Goal: Information Seeking & Learning: Find specific fact

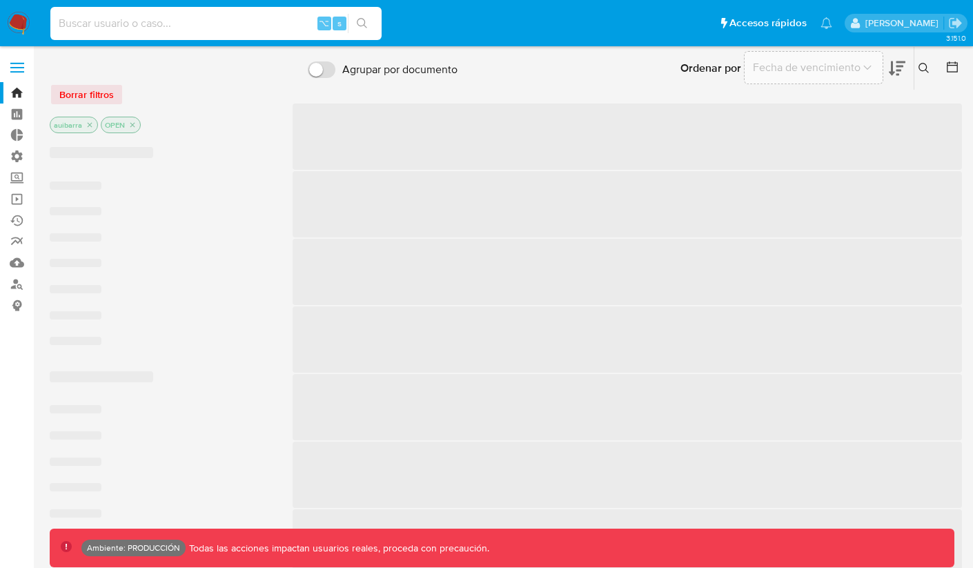
click at [246, 23] on input at bounding box center [215, 23] width 331 height 18
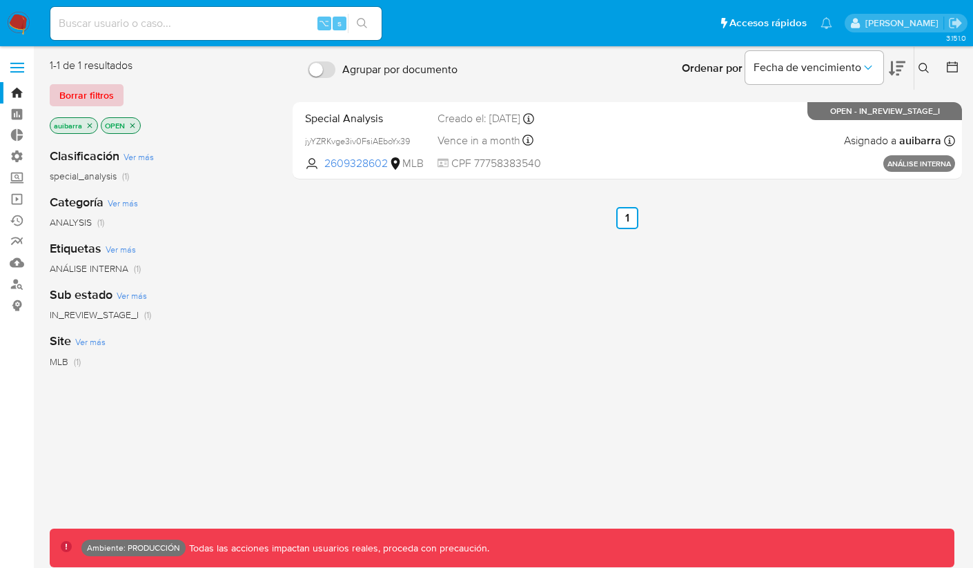
click at [85, 88] on span "Borrar filtros" at bounding box center [86, 95] width 54 height 19
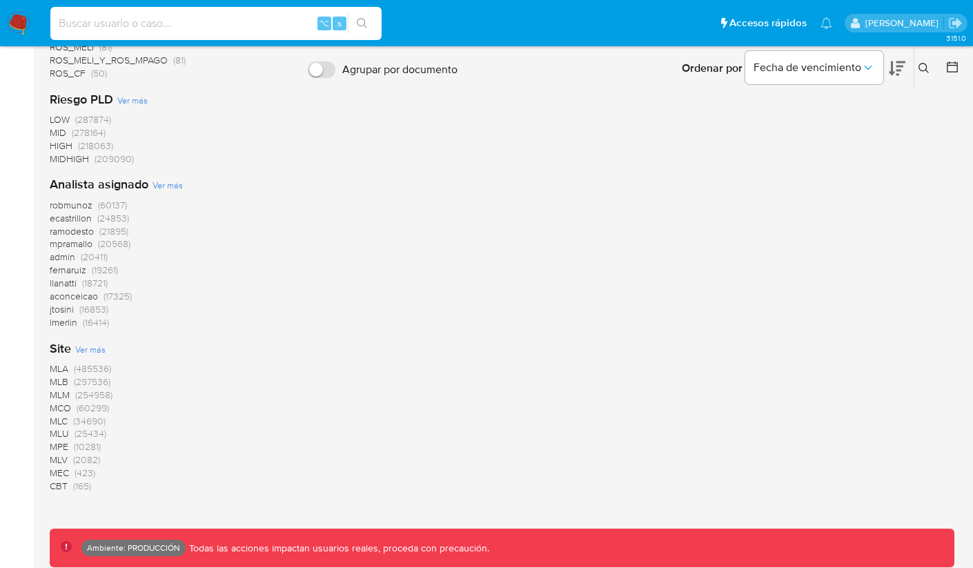
click at [60, 423] on span "MLC" at bounding box center [59, 421] width 18 height 14
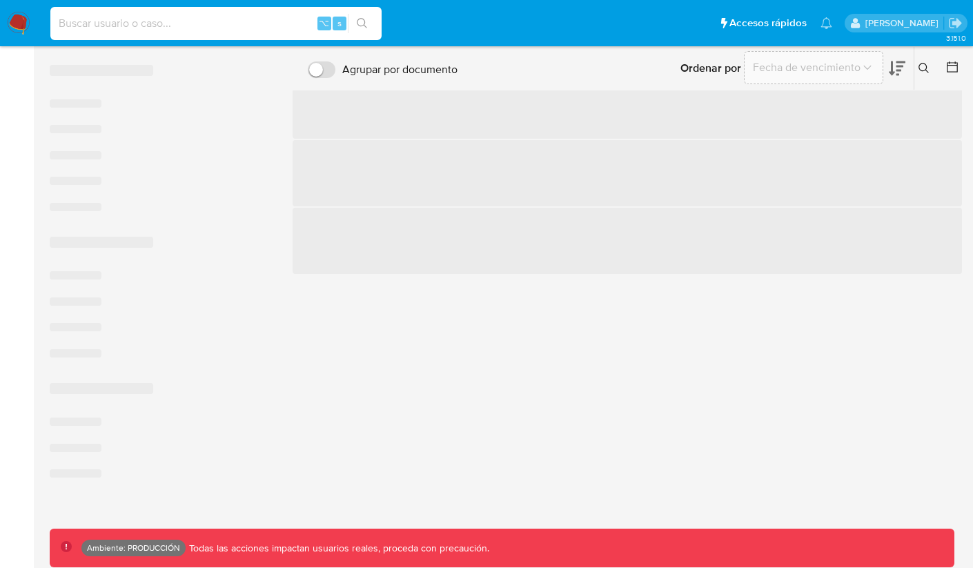
scroll to position [504, 0]
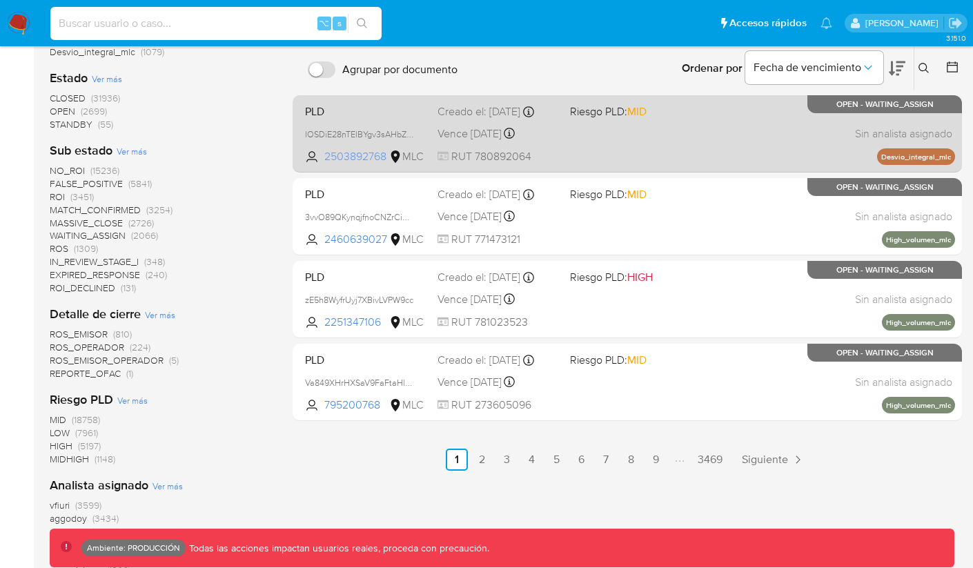
click at [361, 159] on span "2503892768" at bounding box center [355, 156] width 62 height 15
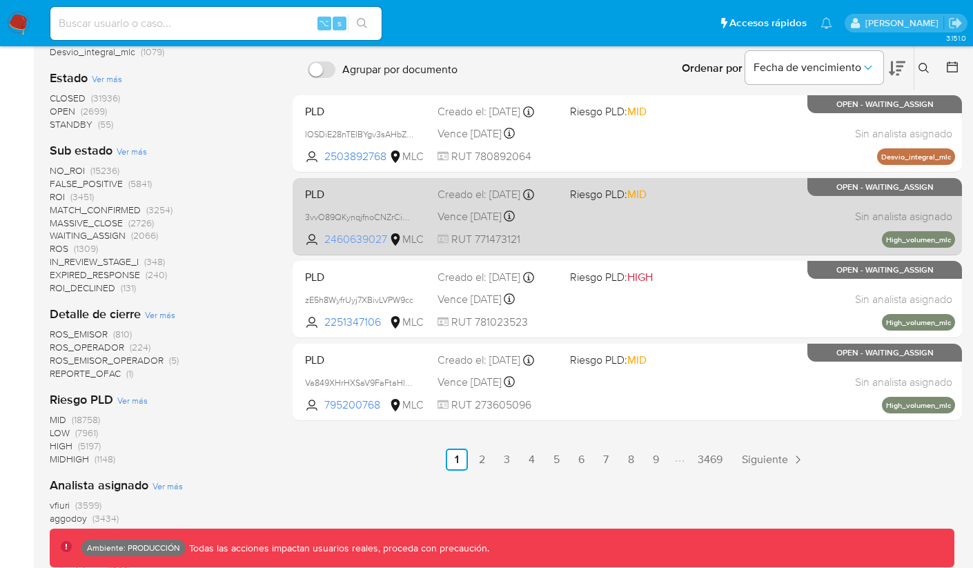
click at [351, 241] on span "2460639027" at bounding box center [355, 239] width 62 height 15
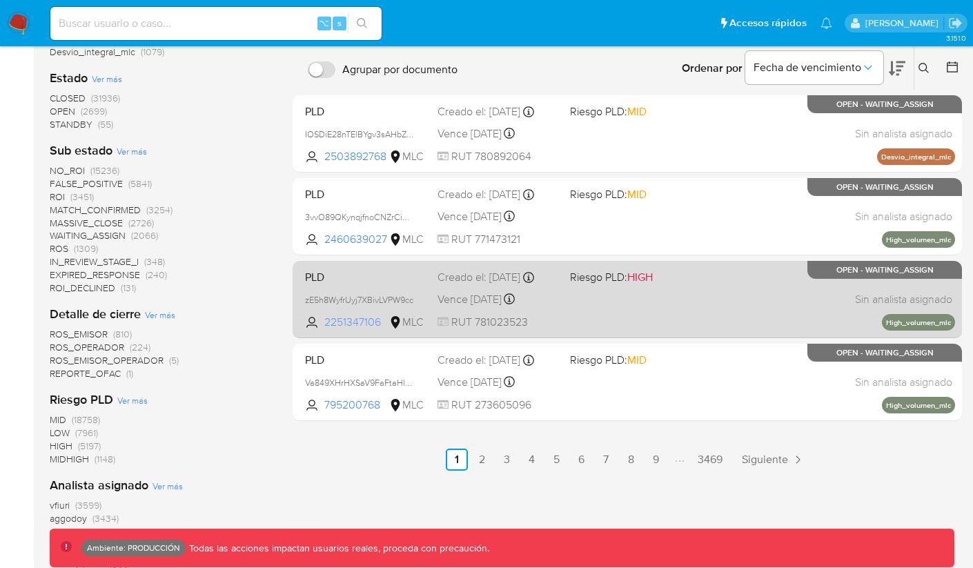
click at [361, 321] on span "2251347106" at bounding box center [355, 322] width 62 height 15
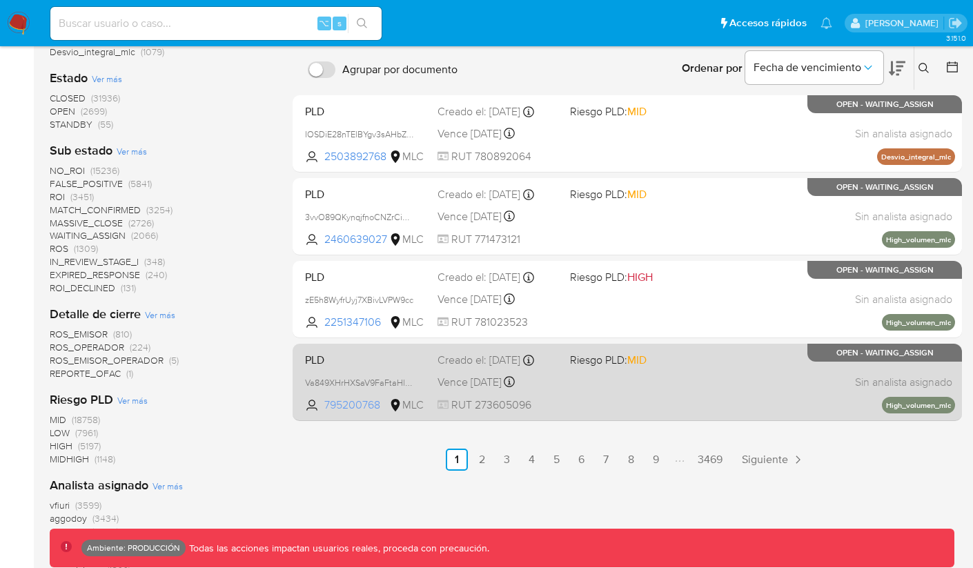
click at [341, 406] on span "795200768" at bounding box center [355, 404] width 62 height 15
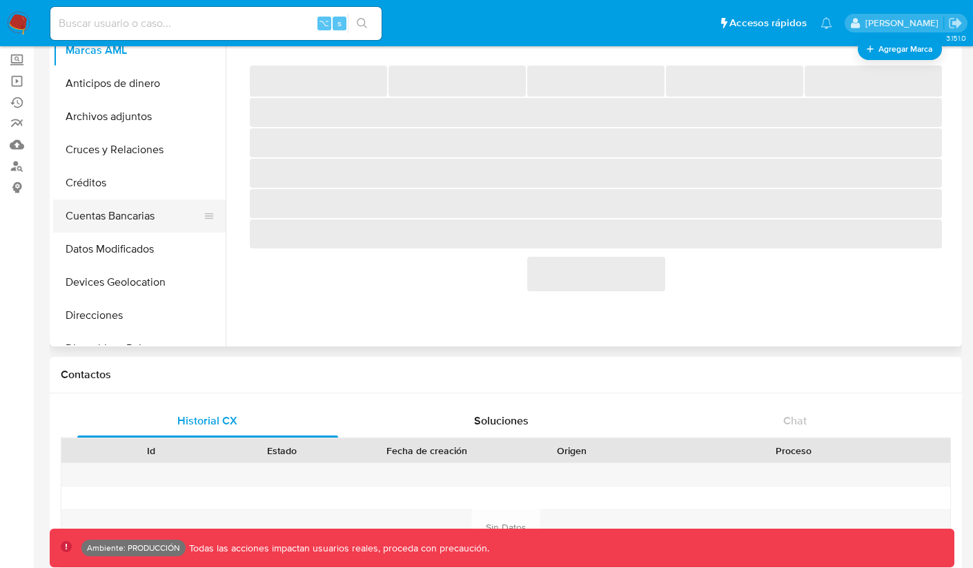
select select "10"
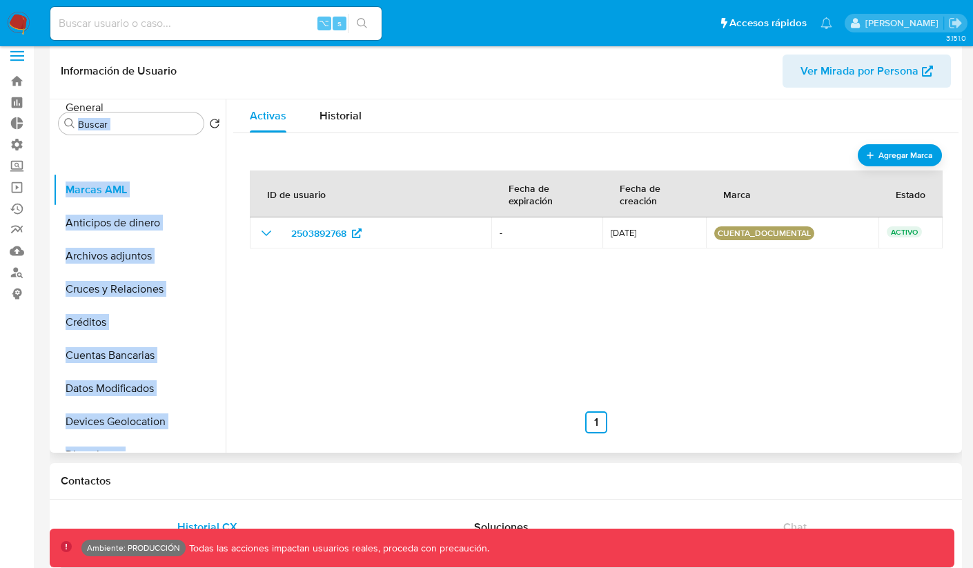
drag, startPoint x: 201, startPoint y: 284, endPoint x: 197, endPoint y: 107, distance: 176.7
click at [197, 107] on div "Buscar Volver al orden por defecto Marcas AML Anticipos de dinero Archivos adju…" at bounding box center [139, 276] width 172 height 351
click at [161, 152] on button "General" at bounding box center [133, 156] width 161 height 33
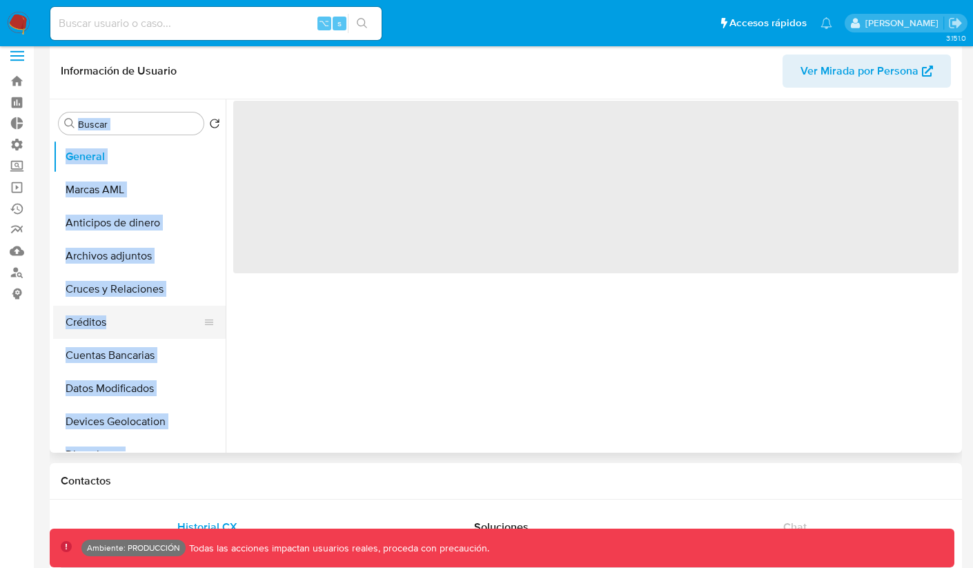
click at [188, 315] on button "Créditos" at bounding box center [133, 322] width 161 height 33
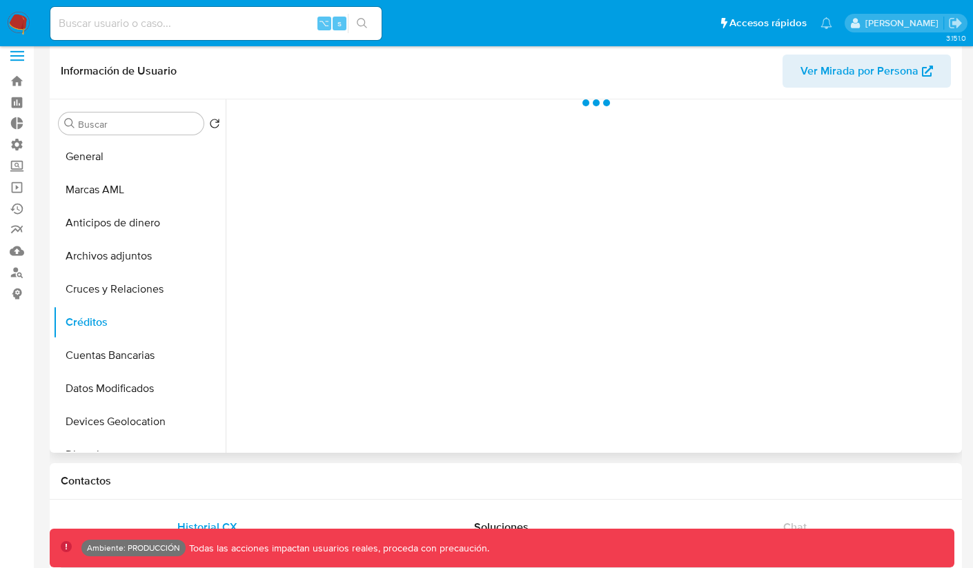
click at [278, 321] on div at bounding box center [592, 275] width 733 height 353
click at [168, 157] on button "General" at bounding box center [133, 156] width 161 height 33
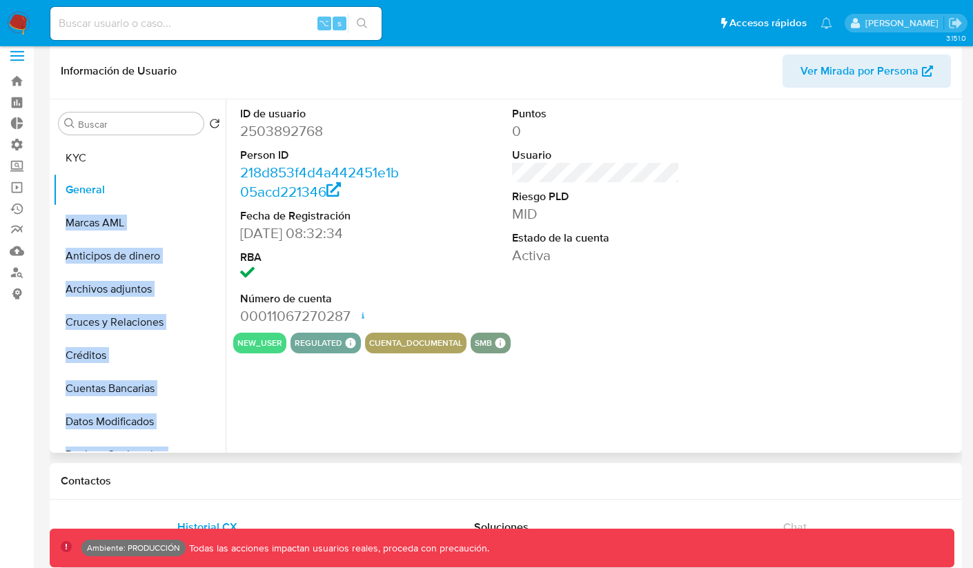
drag, startPoint x: 202, startPoint y: 330, endPoint x: 192, endPoint y: 161, distance: 169.3
click at [192, 161] on ul "General Marcas AML Anticipos de dinero Archivos adjuntos Cruces y Relaciones Cr…" at bounding box center [139, 295] width 172 height 311
click at [153, 154] on button "KYC" at bounding box center [133, 156] width 161 height 33
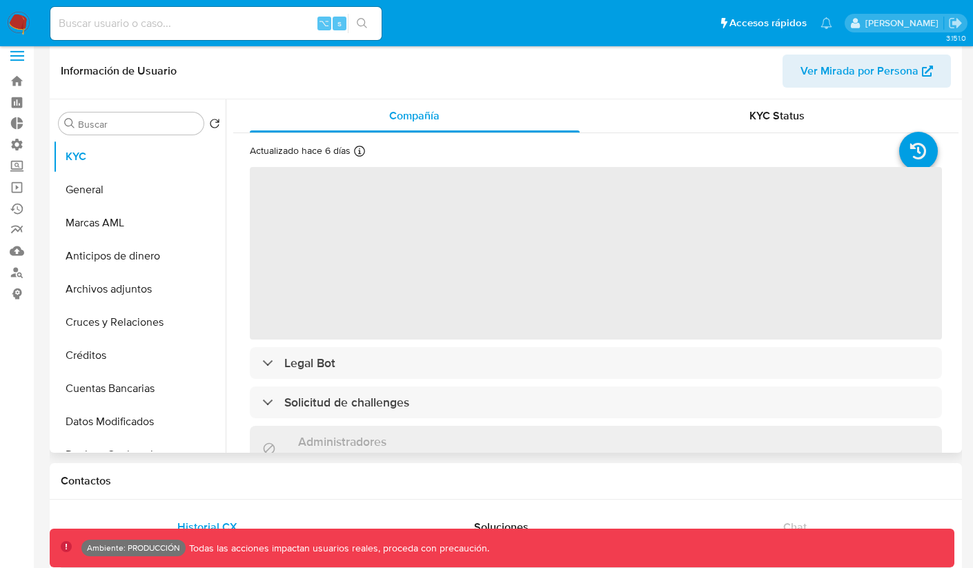
click at [245, 210] on div "Actualizado hace 6 días Creado: 17/06/2025 09:33:36 Actualizado: 06/08/2025 12:…" at bounding box center [595, 576] width 725 height 886
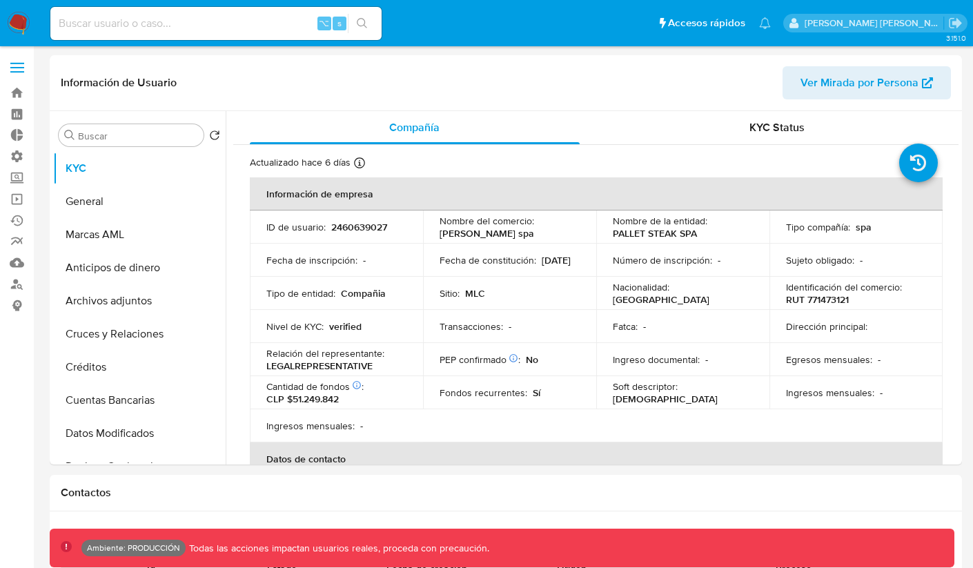
select select "10"
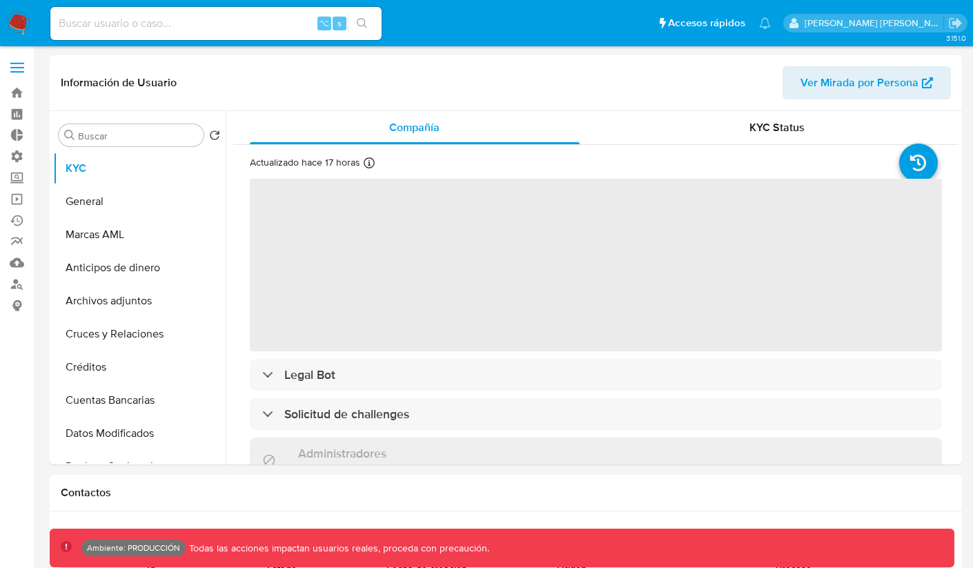
select select "10"
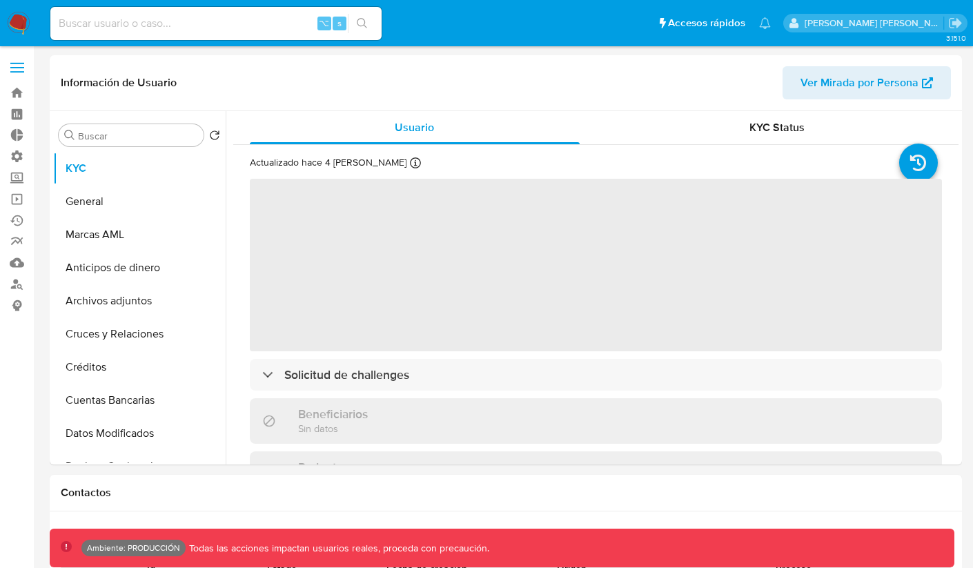
select select "10"
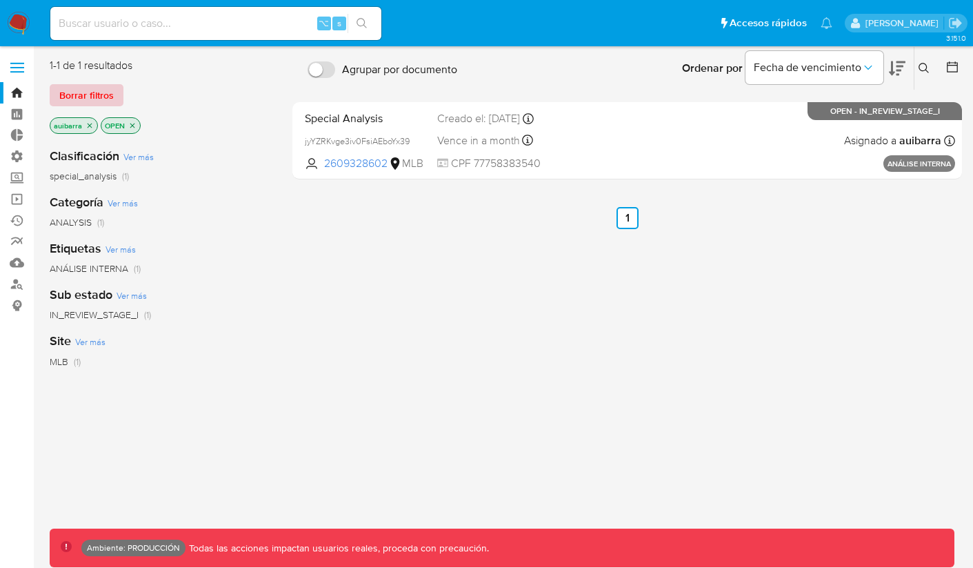
click at [106, 97] on span "Borrar filtros" at bounding box center [86, 95] width 54 height 19
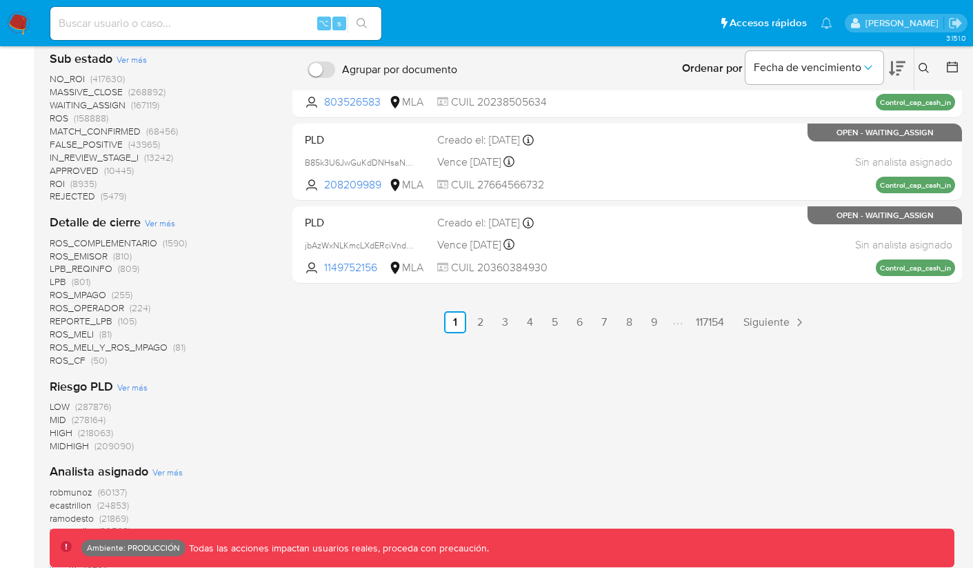
scroll to position [928, 0]
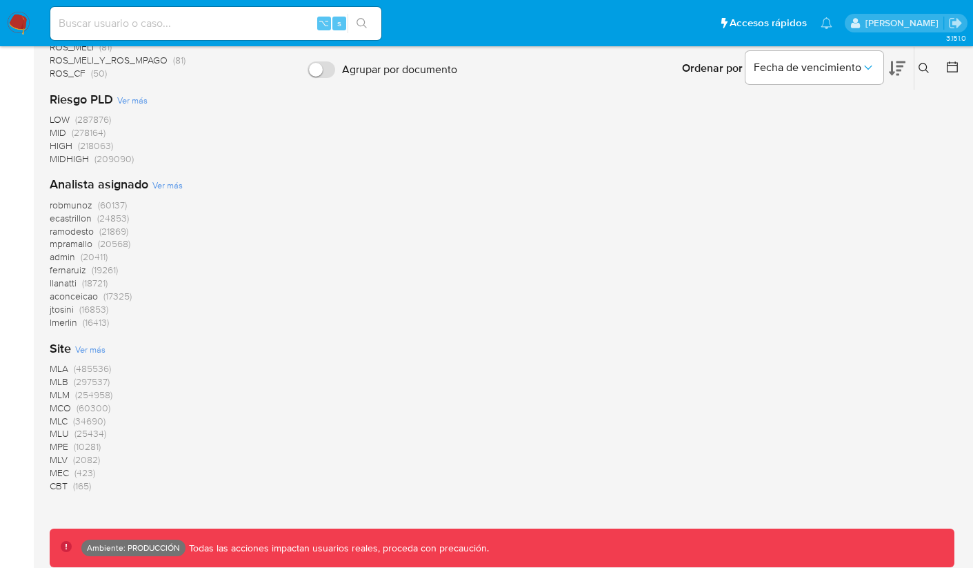
click at [59, 419] on span "MLC" at bounding box center [59, 421] width 18 height 14
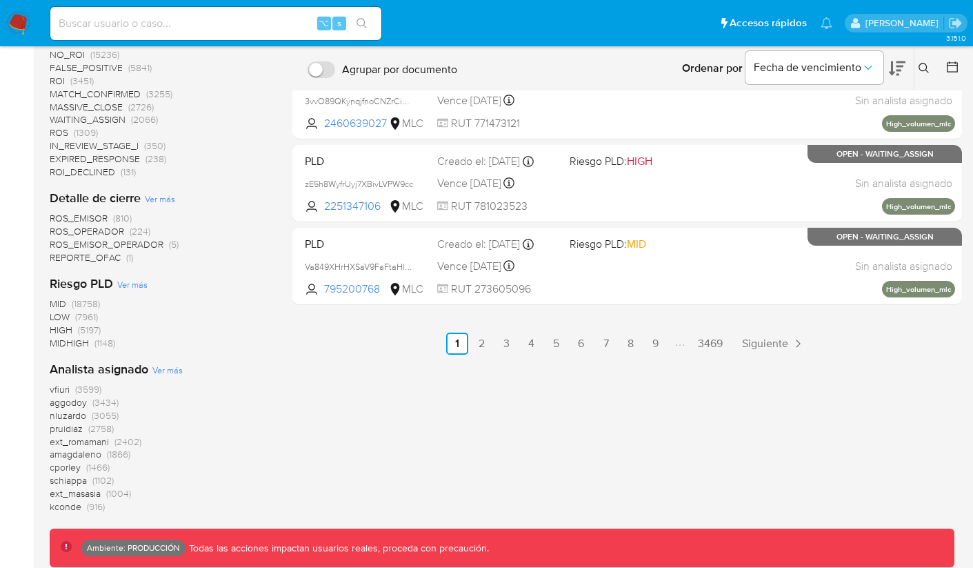
scroll to position [618, 0]
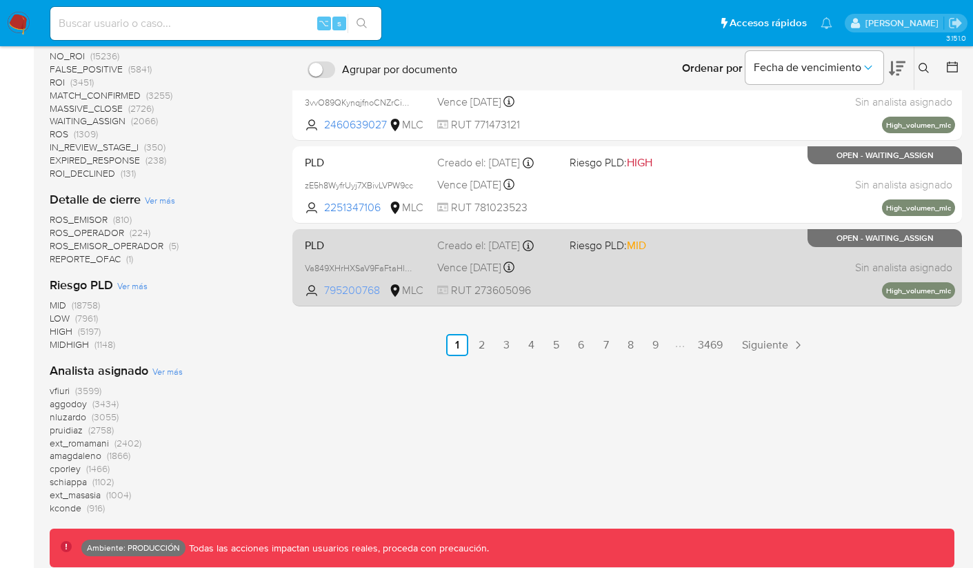
click at [358, 288] on span "795200768" at bounding box center [355, 290] width 62 height 15
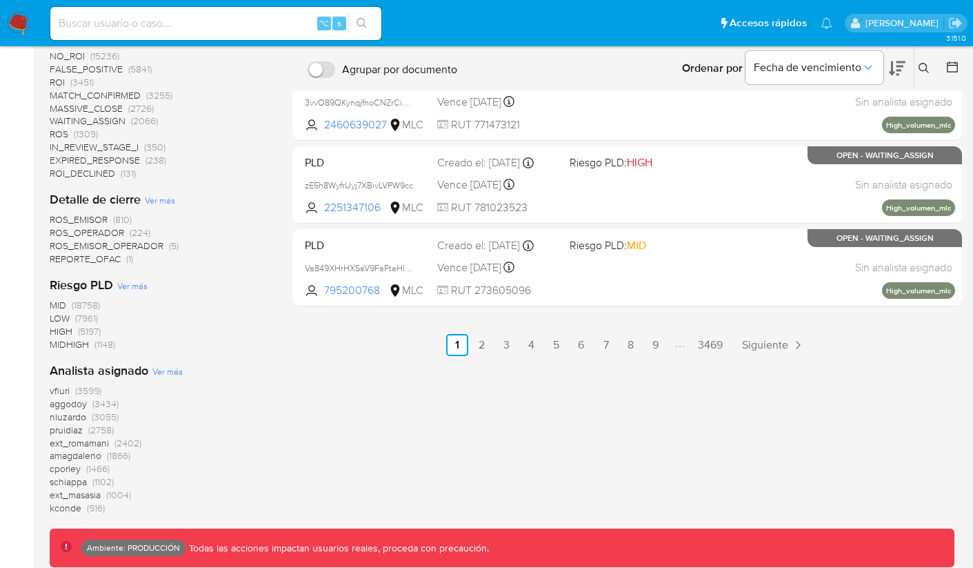
click at [237, 22] on input at bounding box center [215, 23] width 331 height 18
paste input "143125485"
type input "143125485"
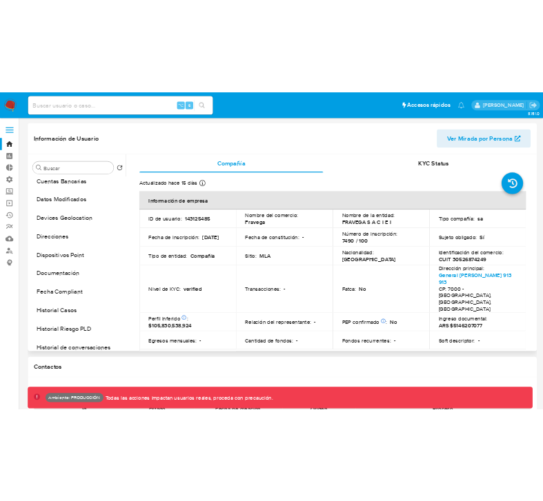
scroll to position [247, 0]
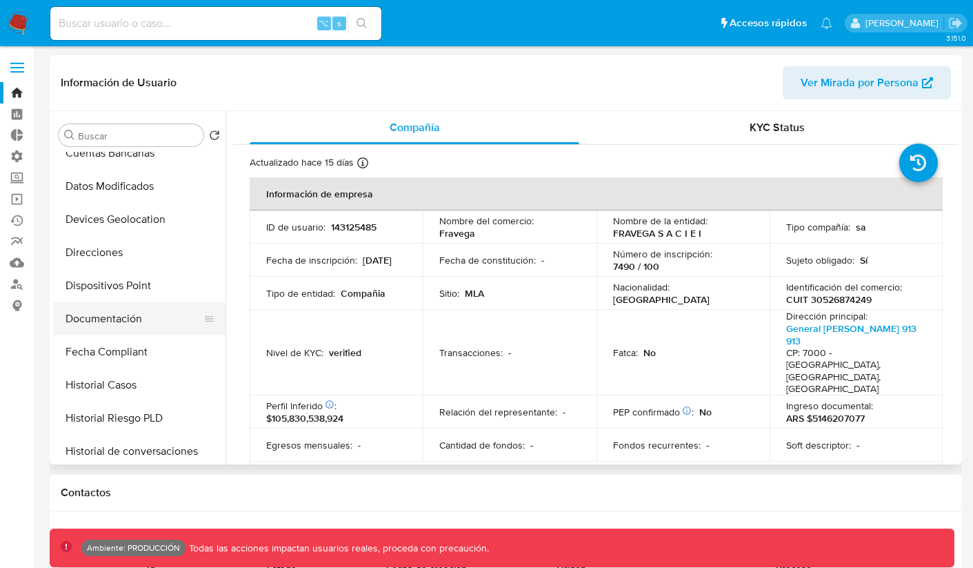
select select "10"
click at [135, 244] on button "Direcciones" at bounding box center [133, 252] width 161 height 33
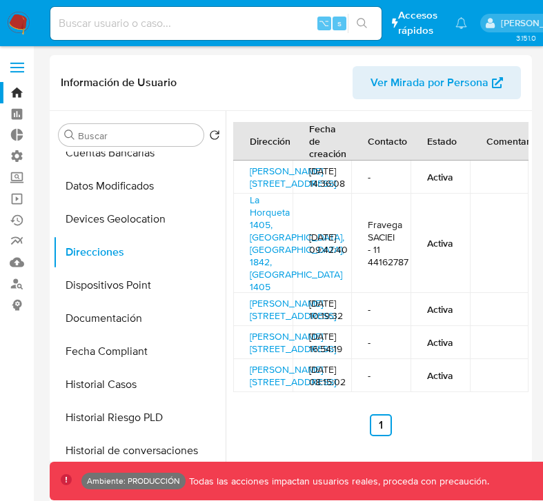
click at [86, 290] on button "Dispositivos Point" at bounding box center [139, 285] width 172 height 33
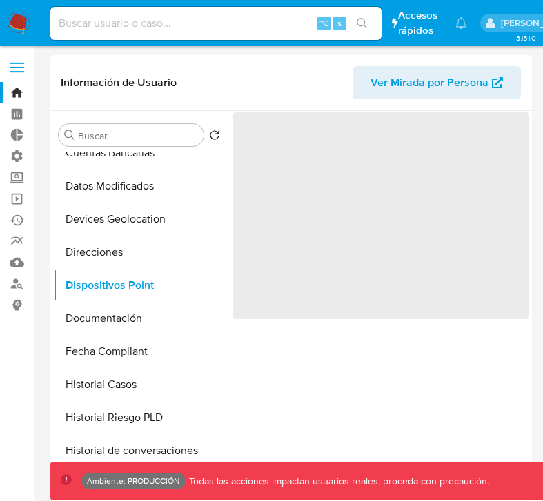
click at [95, 259] on button "Direcciones" at bounding box center [139, 252] width 172 height 33
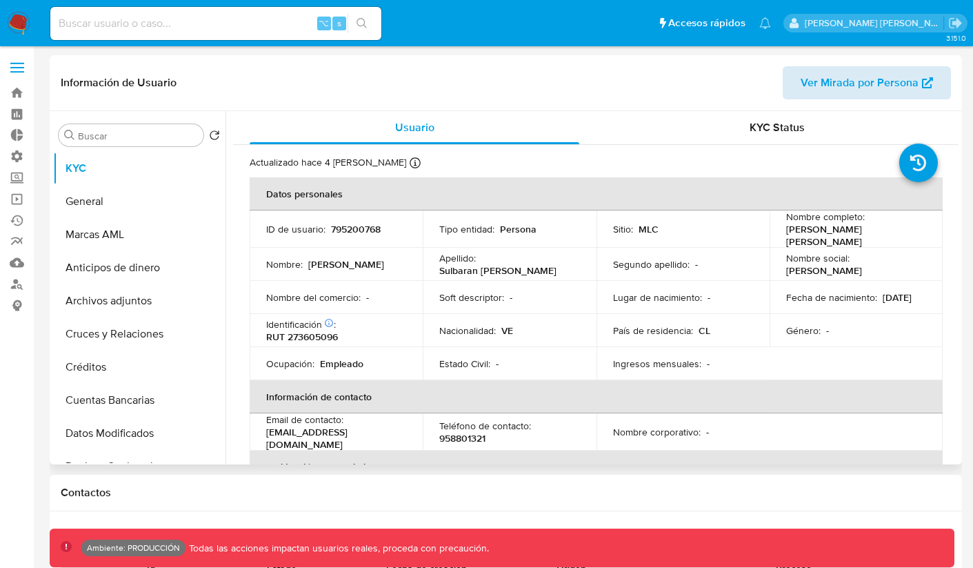
select select "10"
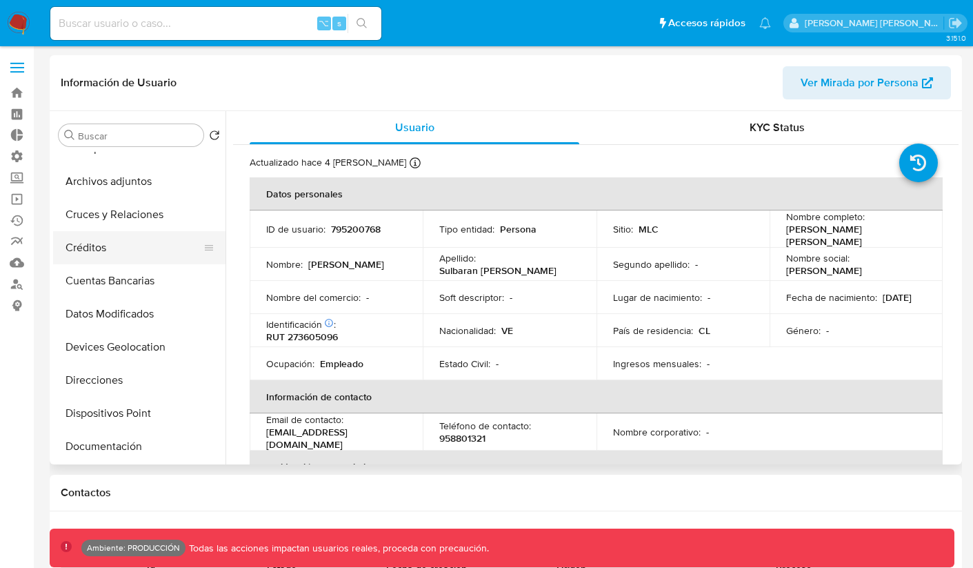
scroll to position [185, 0]
click at [112, 315] on button "Direcciones" at bounding box center [133, 314] width 161 height 33
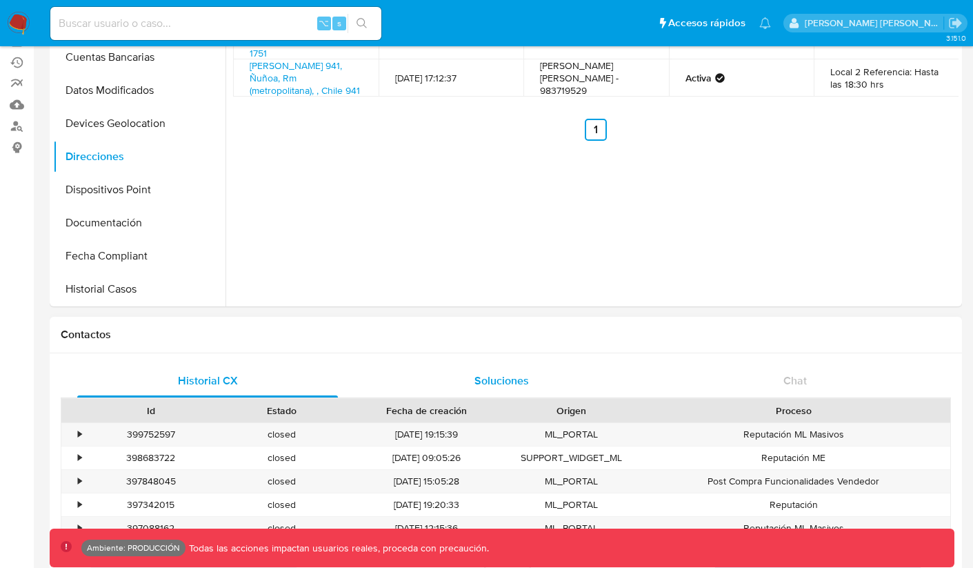
scroll to position [0, 0]
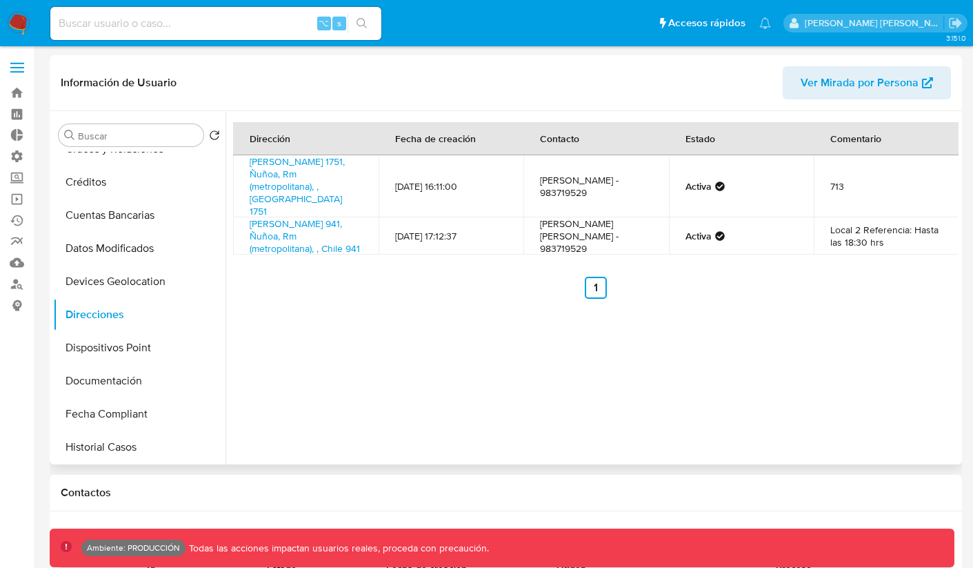
click at [839, 87] on span "Ver Mirada por Persona" at bounding box center [860, 82] width 118 height 33
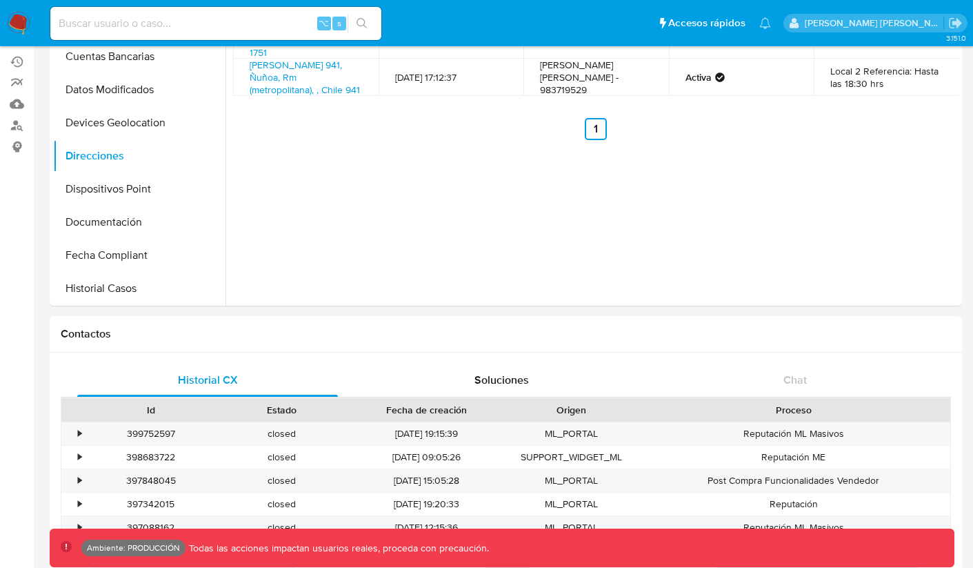
scroll to position [159, 0]
click at [261, 23] on input at bounding box center [215, 23] width 331 height 18
paste input "1337544442"
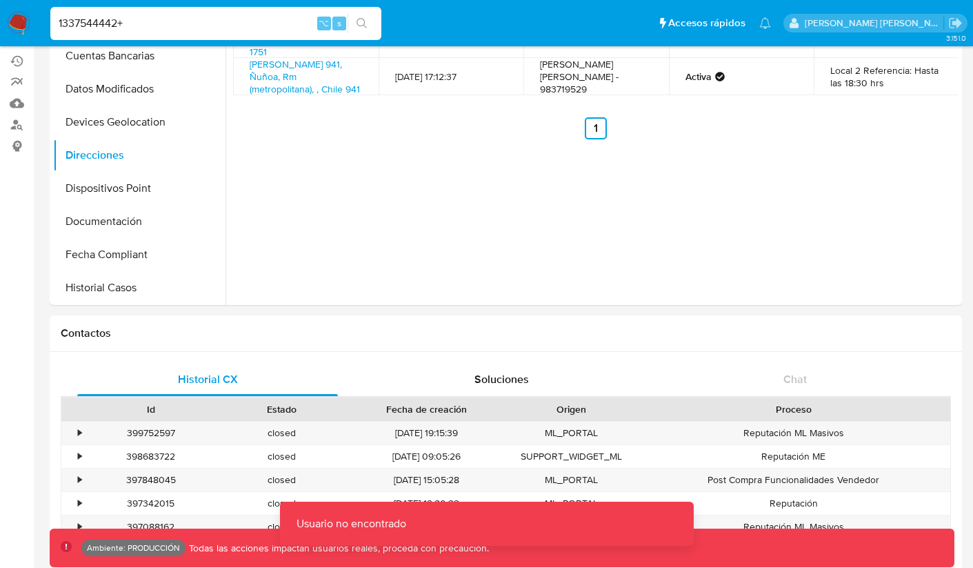
click at [175, 29] on input "1337544442+" at bounding box center [215, 23] width 331 height 18
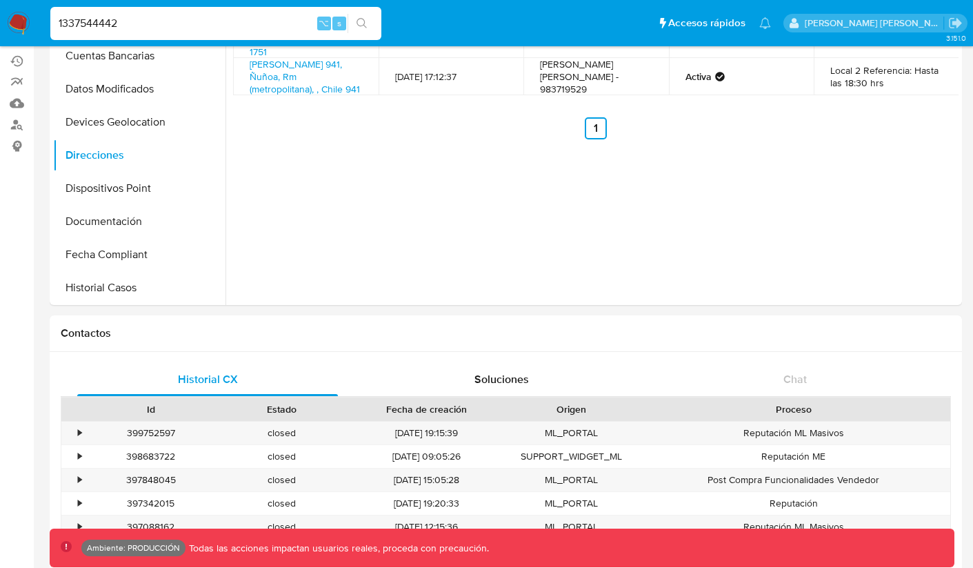
type input "1337544442"
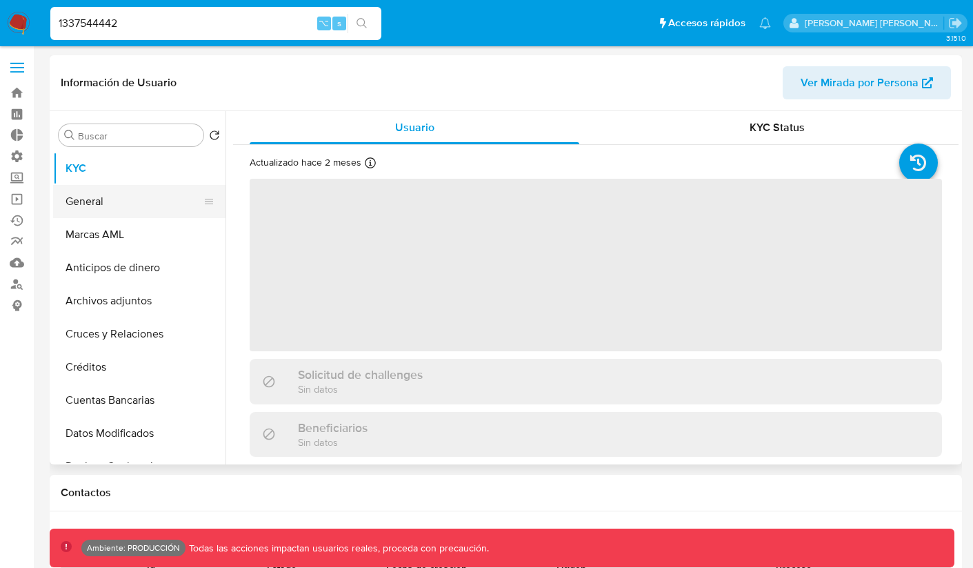
click at [95, 210] on button "General" at bounding box center [133, 201] width 161 height 33
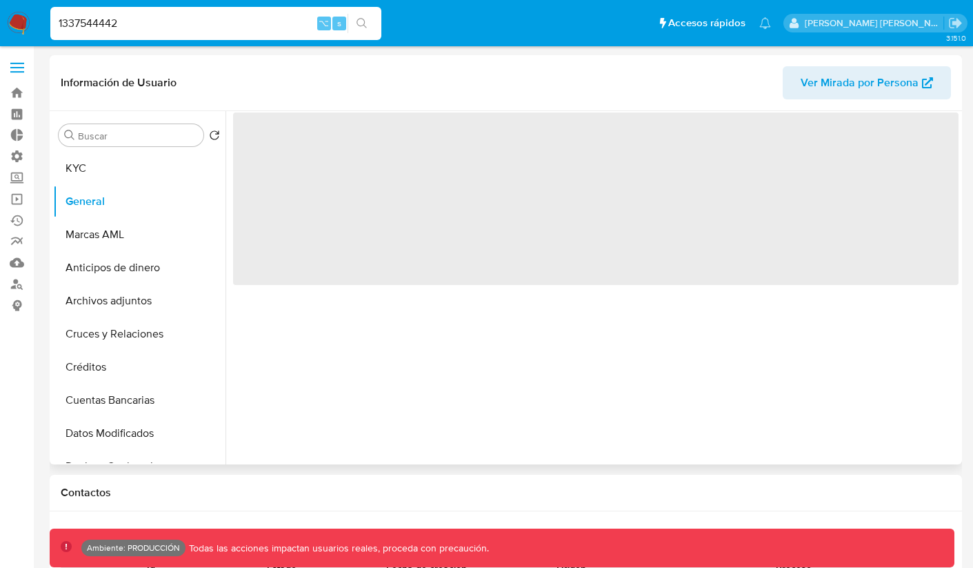
select select "10"
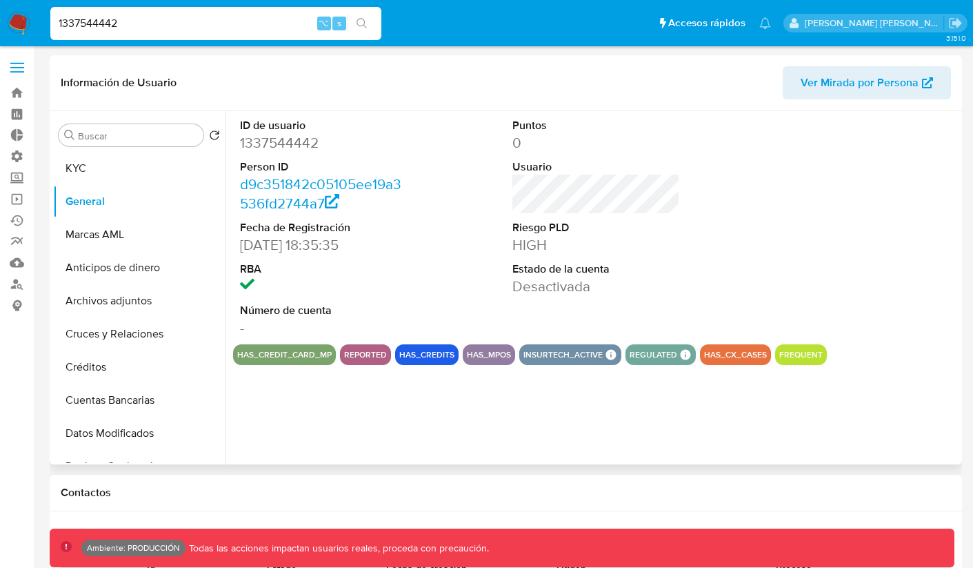
click at [280, 352] on button "has_credit_card_mp" at bounding box center [284, 355] width 95 height 6
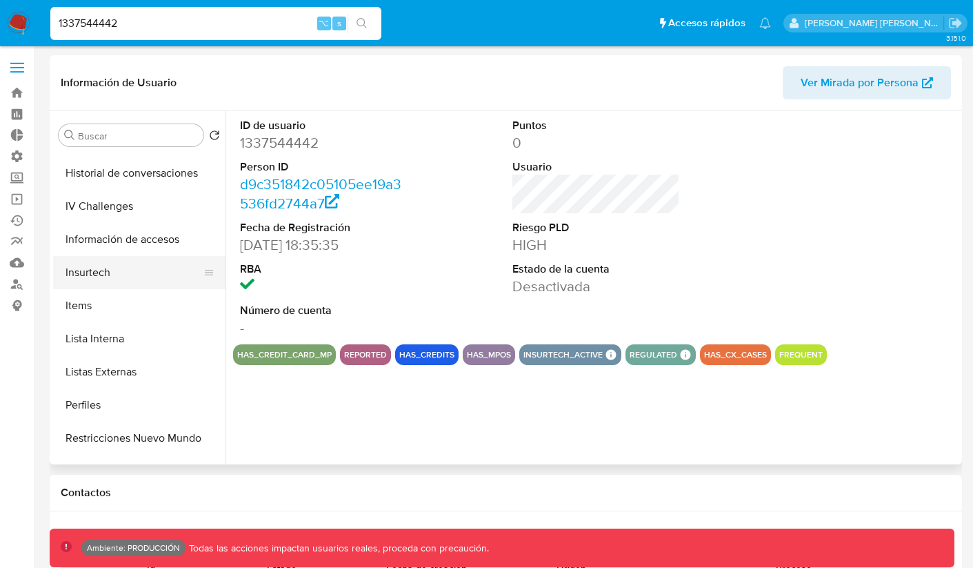
scroll to position [583, 0]
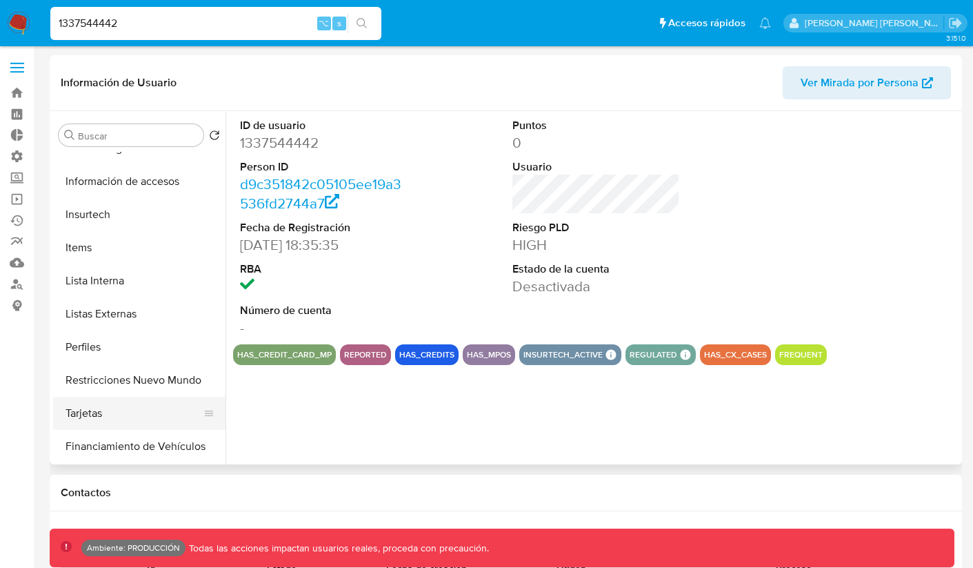
click at [115, 403] on button "Tarjetas" at bounding box center [133, 413] width 161 height 33
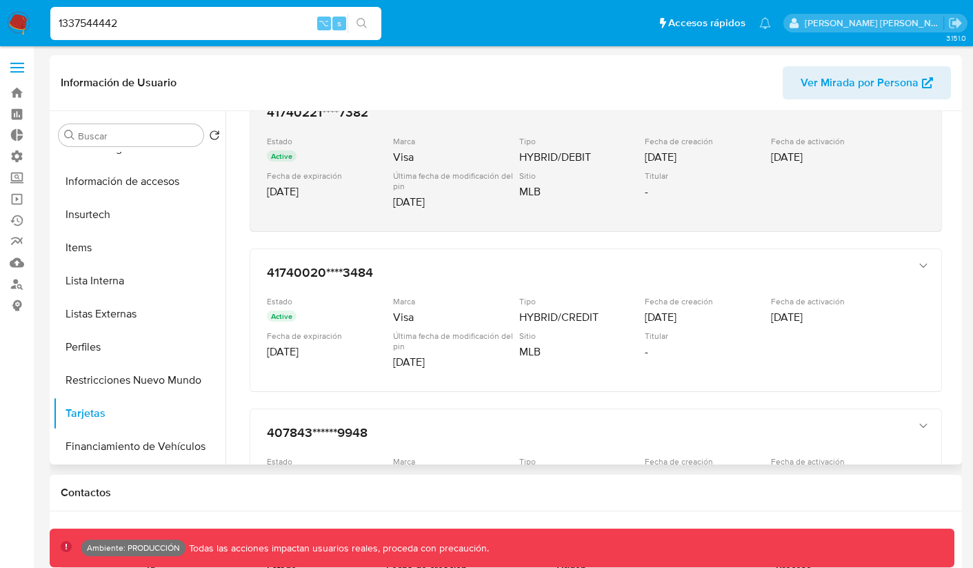
scroll to position [112, 0]
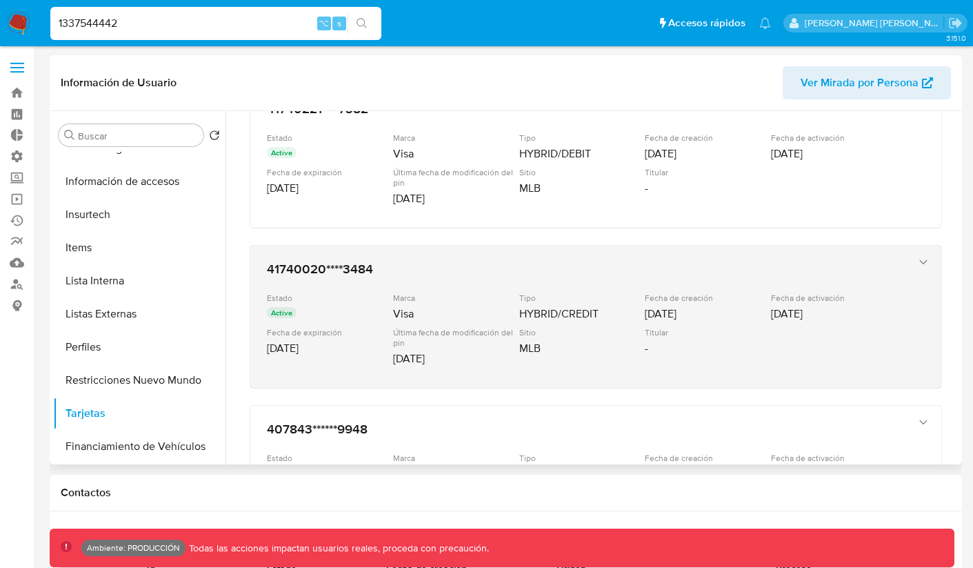
click at [584, 318] on div "HYBRID/CREDIT" at bounding box center [580, 314] width 123 height 14
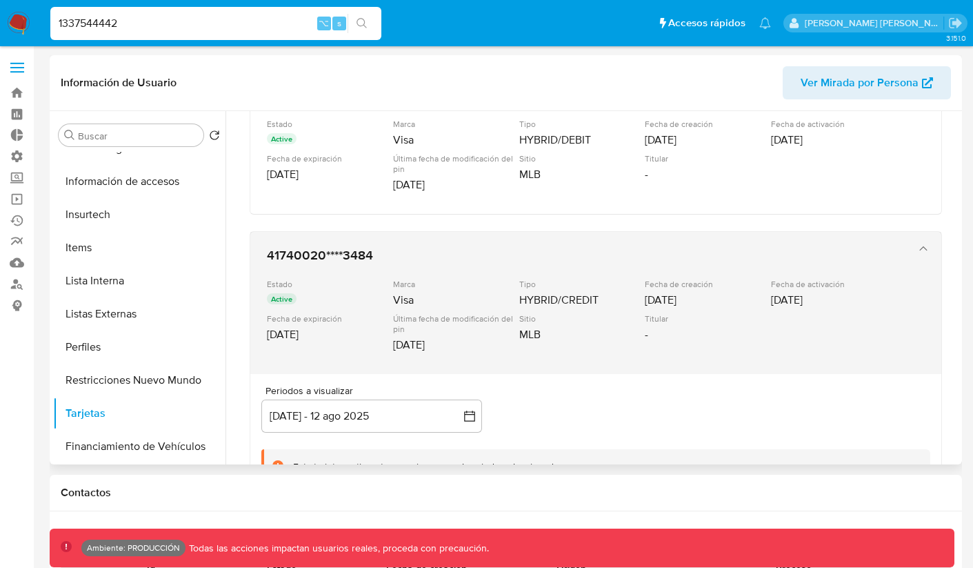
click at [574, 356] on div "41740020****3484 Estado Active Marca Visa Tipo HYBRID/CREDIT Fecha de creación …" at bounding box center [582, 302] width 642 height 123
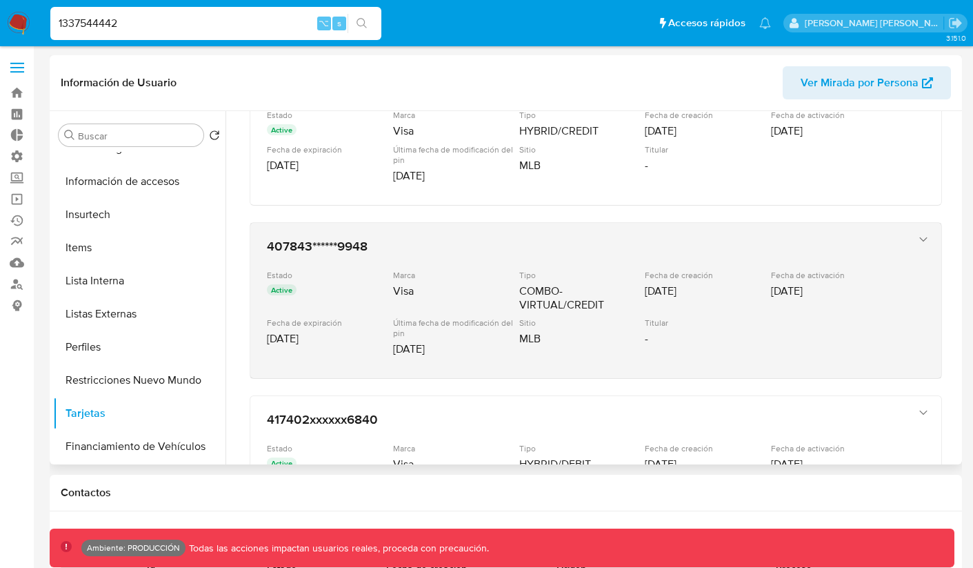
scroll to position [297, 0]
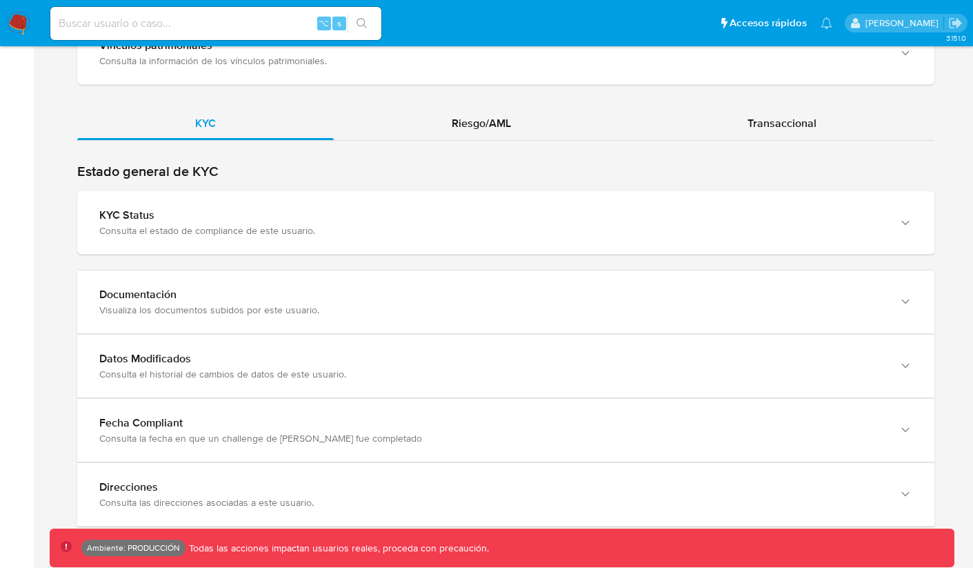
scroll to position [1225, 0]
click at [412, 534] on div "Ambiente: PRODUCCIÓN Todas las acciones impactan usuarios reales, proceda con p…" at bounding box center [502, 547] width 905 height 39
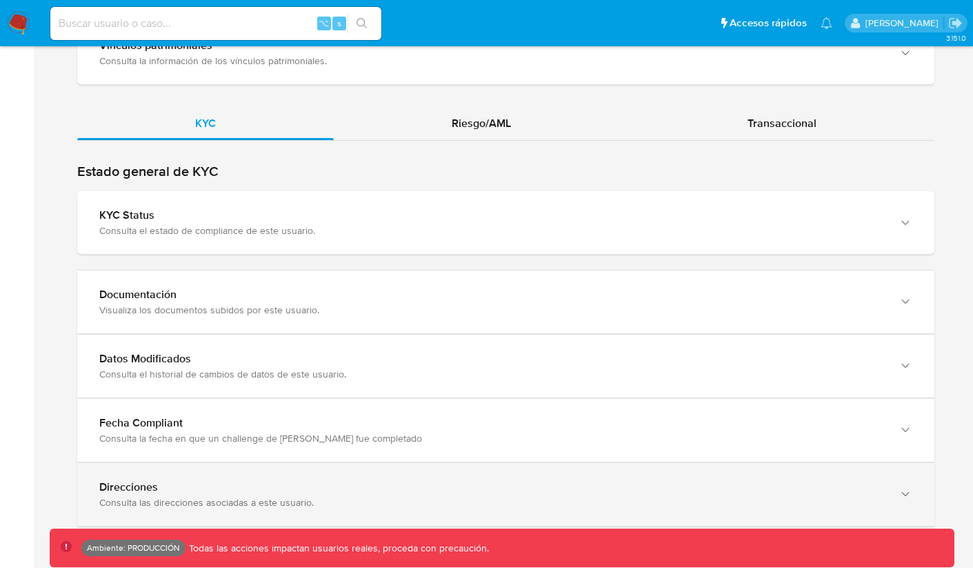
click at [430, 510] on div "Direcciones Consulta las direcciones asociadas a este usuario." at bounding box center [505, 494] width 857 height 63
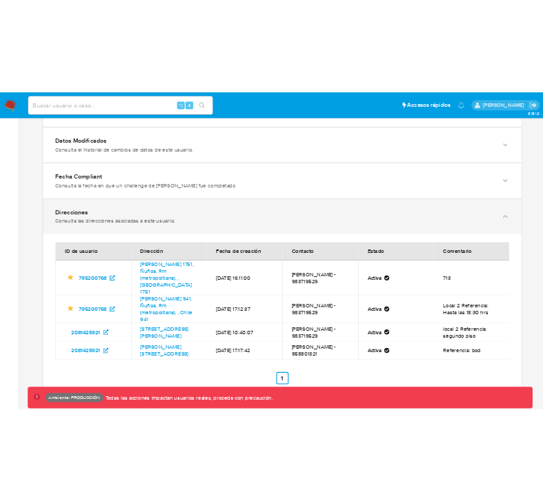
scroll to position [1561, 0]
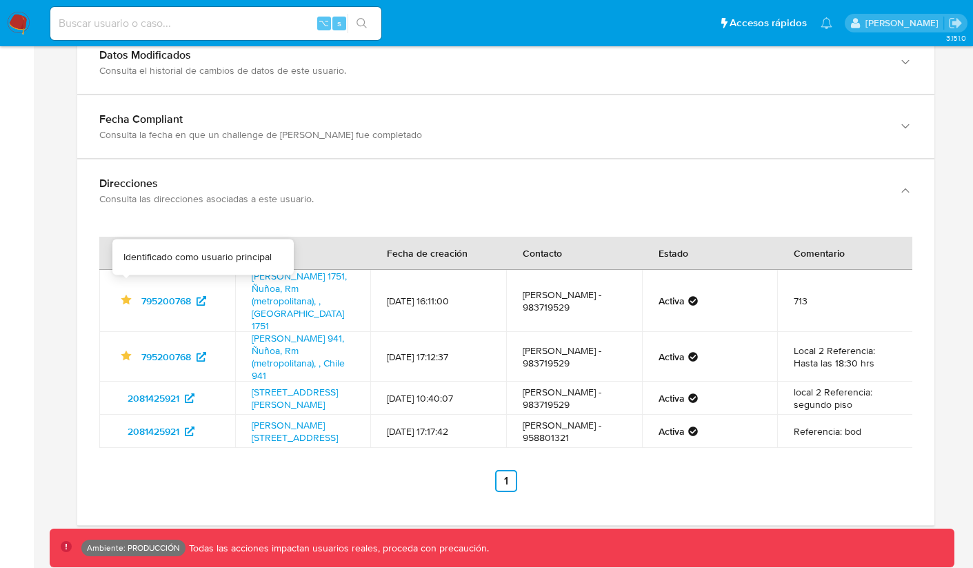
click at [114, 270] on td "Identificado como usuario principal 795200768" at bounding box center [167, 301] width 136 height 62
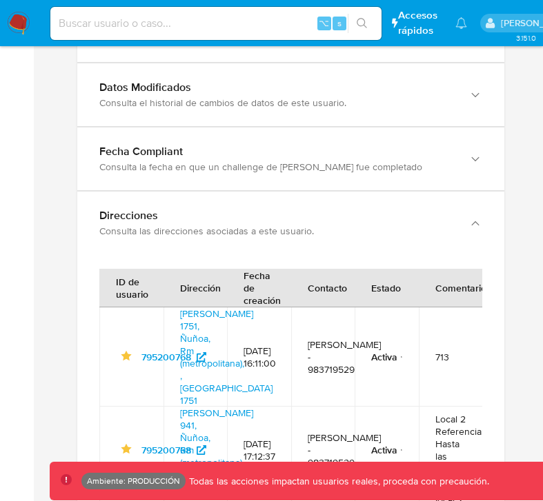
click at [112, 237] on div "Consulta las direcciones asociadas a este usuario." at bounding box center [276, 231] width 355 height 12
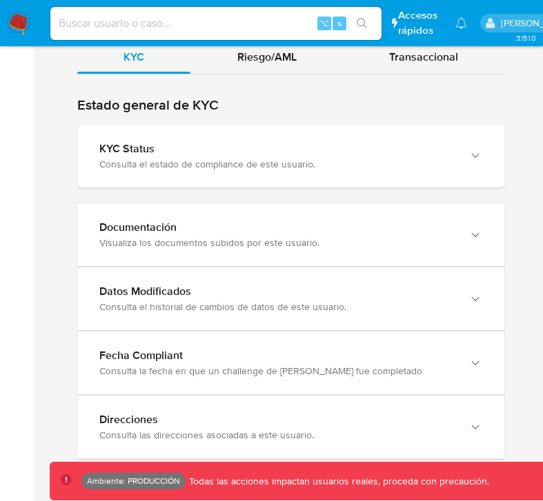
scroll to position [1384, 0]
click at [103, 410] on div "Direcciones Consulta las direcciones asociadas a este usuario." at bounding box center [290, 427] width 427 height 63
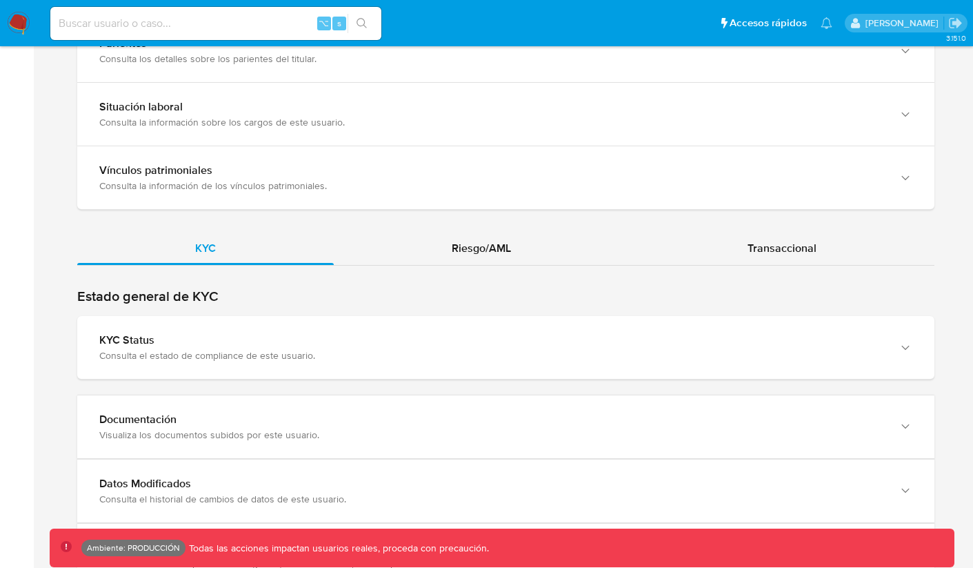
scroll to position [958, 0]
